Goal: Task Accomplishment & Management: Use online tool/utility

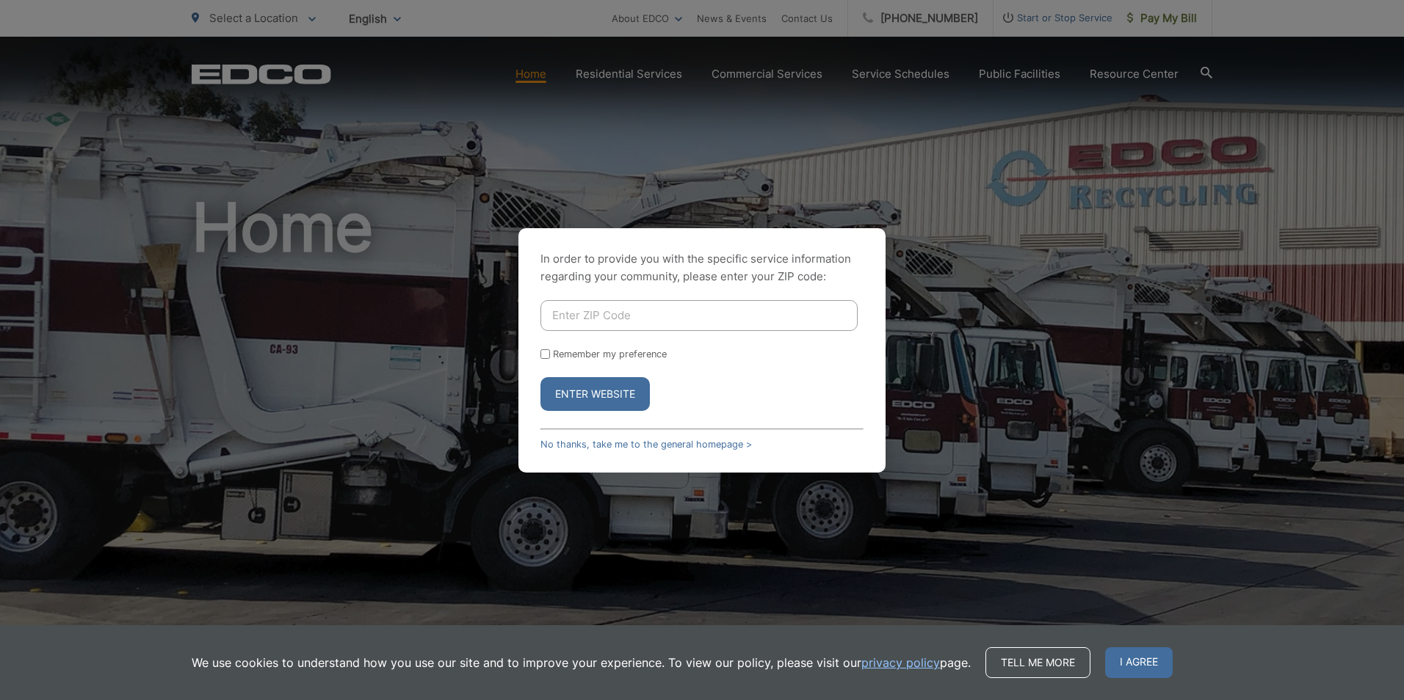
click at [662, 311] on input "Enter ZIP Code" at bounding box center [698, 315] width 317 height 31
type input "90712"
click at [622, 391] on button "Enter Website" at bounding box center [594, 394] width 109 height 34
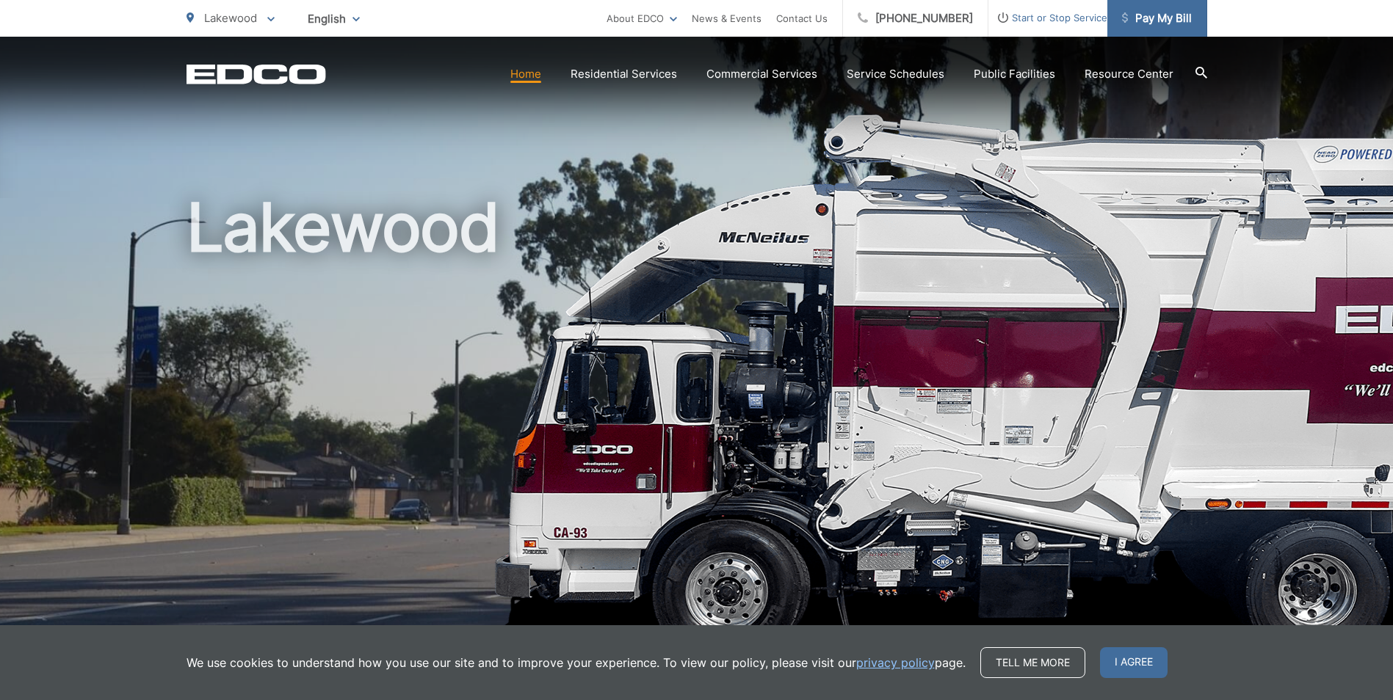
click at [1154, 21] on span "Pay My Bill" at bounding box center [1157, 19] width 70 height 18
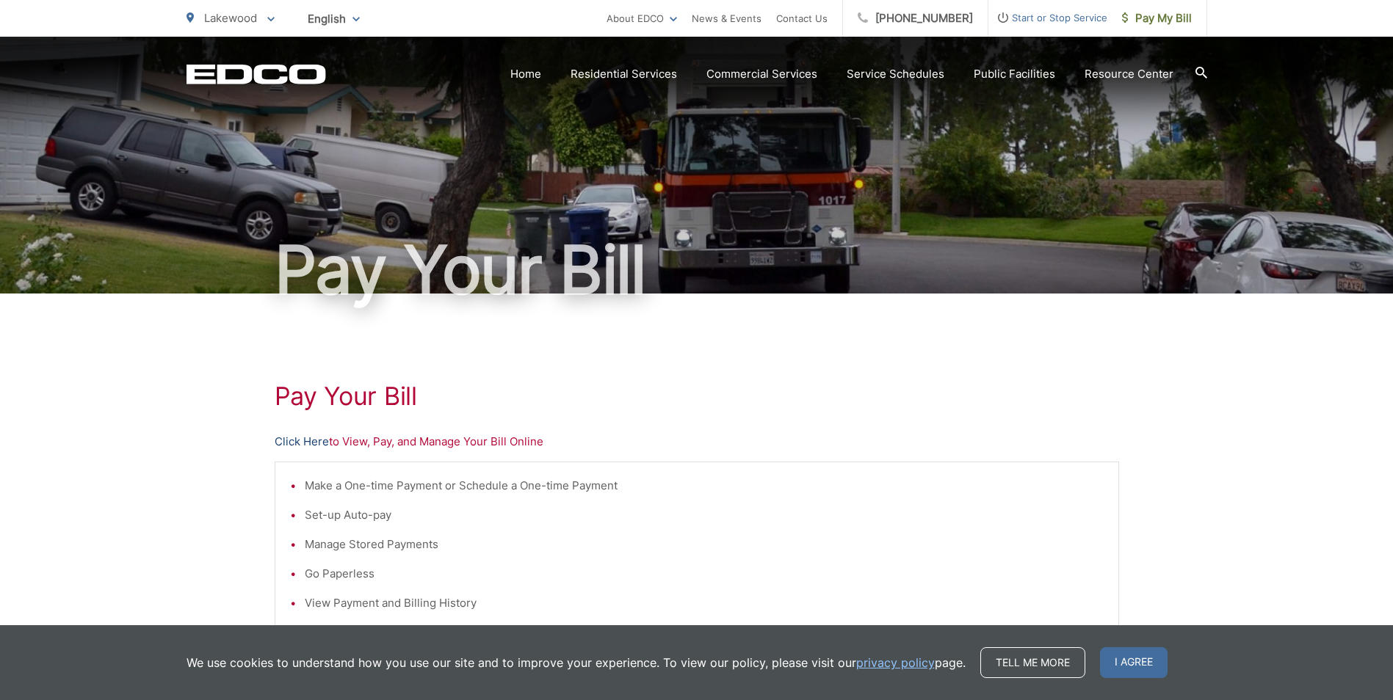
click at [311, 441] on link "Click Here" at bounding box center [302, 442] width 54 height 18
